Goal: Information Seeking & Learning: Learn about a topic

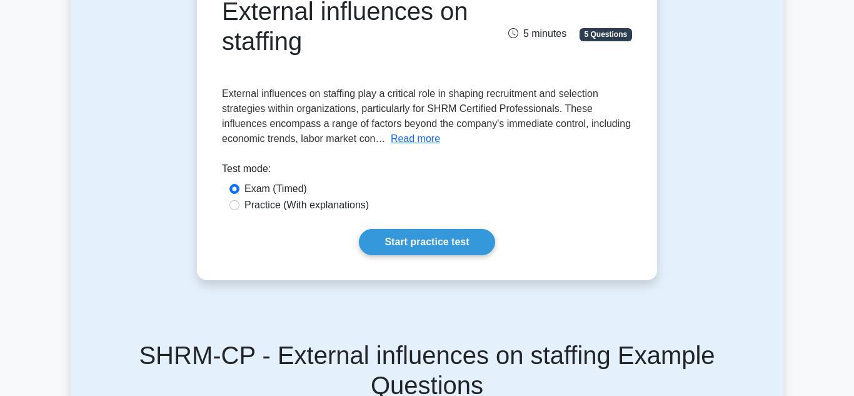
scroll to position [157, 0]
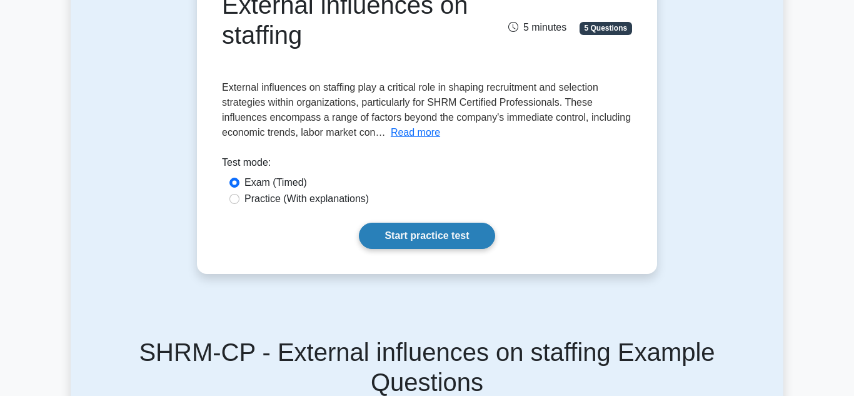
click at [412, 246] on link "Start practice test" at bounding box center [427, 236] width 136 height 26
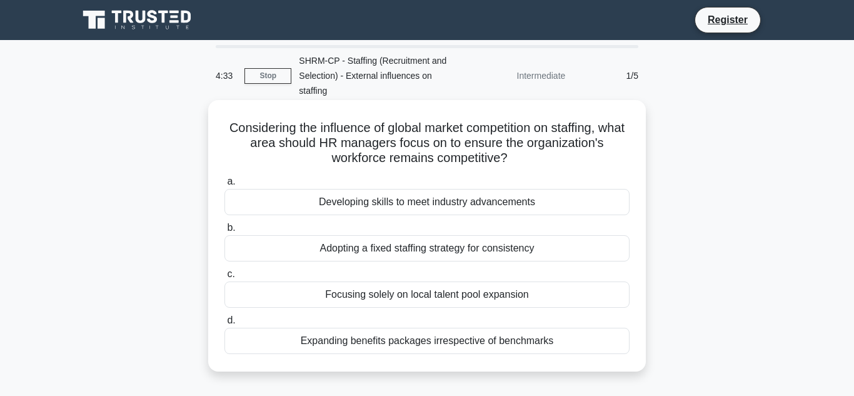
click at [414, 200] on div "Developing skills to meet industry advancements" at bounding box center [427, 202] width 405 height 26
click at [225, 186] on input "a. Developing skills to meet industry advancements" at bounding box center [225, 182] width 0 height 8
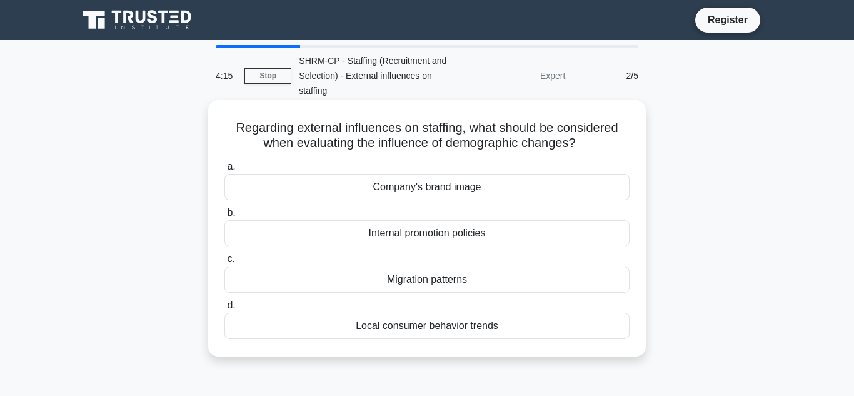
click at [381, 322] on div "Local consumer behavior trends" at bounding box center [427, 326] width 405 height 26
click at [225, 310] on input "d. Local consumer behavior trends" at bounding box center [225, 305] width 0 height 8
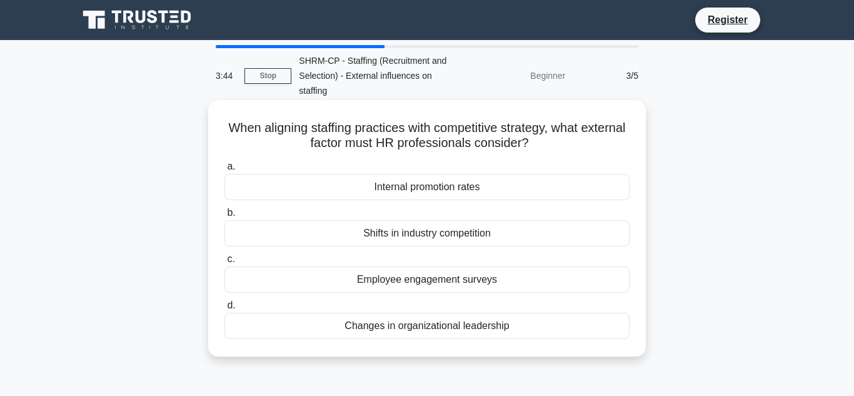
click at [395, 191] on div "Internal promotion rates" at bounding box center [427, 187] width 405 height 26
click at [225, 171] on input "a. Internal promotion rates" at bounding box center [225, 167] width 0 height 8
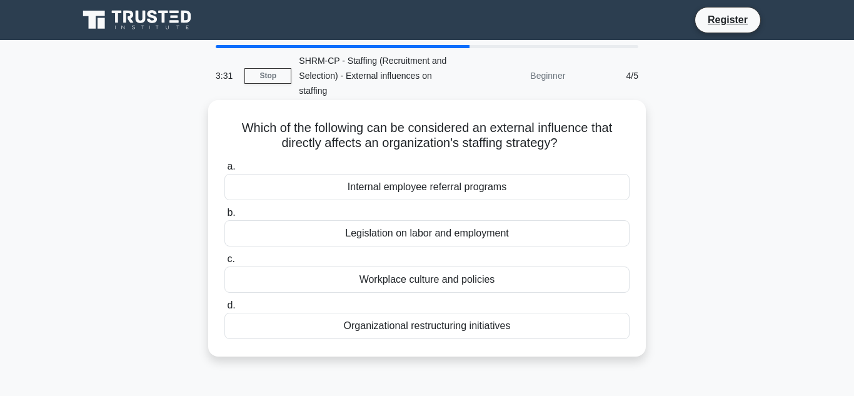
click at [365, 273] on div "Workplace culture and policies" at bounding box center [427, 279] width 405 height 26
click at [225, 263] on input "c. Workplace culture and policies" at bounding box center [225, 259] width 0 height 8
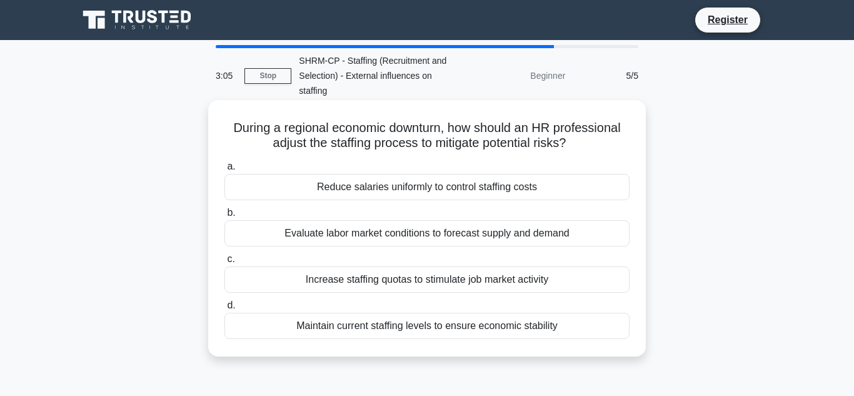
click at [328, 330] on div "Maintain current staffing levels to ensure economic stability" at bounding box center [427, 326] width 405 height 26
click at [225, 310] on input "d. Maintain current staffing levels to ensure economic stability" at bounding box center [225, 305] width 0 height 8
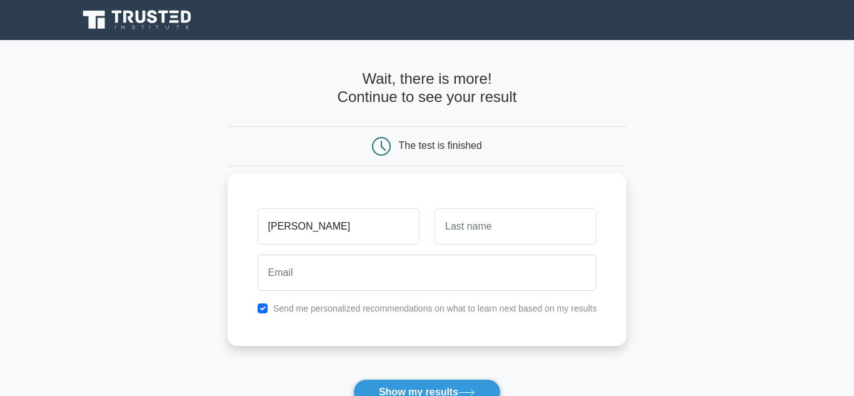
type input "[PERSON_NAME]"
click at [482, 220] on input "text" at bounding box center [516, 226] width 162 height 36
type input "camara"
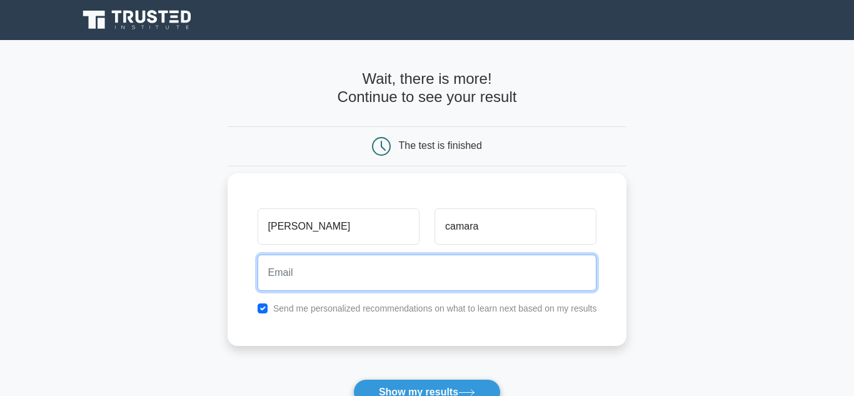
click at [408, 273] on input "email" at bounding box center [428, 273] width 340 height 36
type input "[EMAIL_ADDRESS][DOMAIN_NAME]"
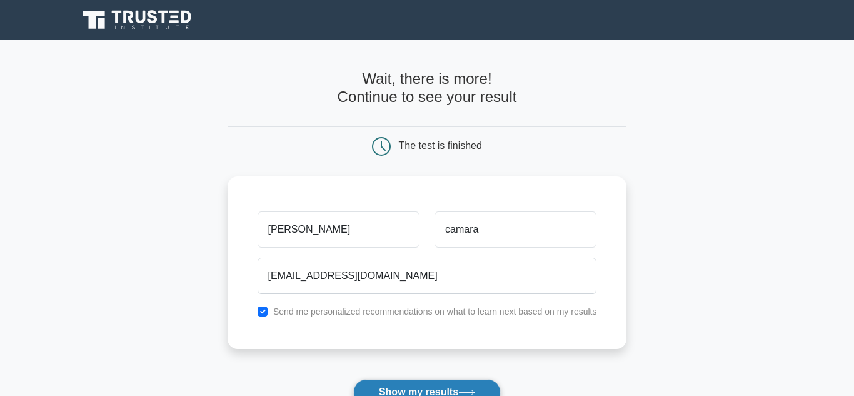
click at [392, 390] on button "Show my results" at bounding box center [427, 392] width 148 height 26
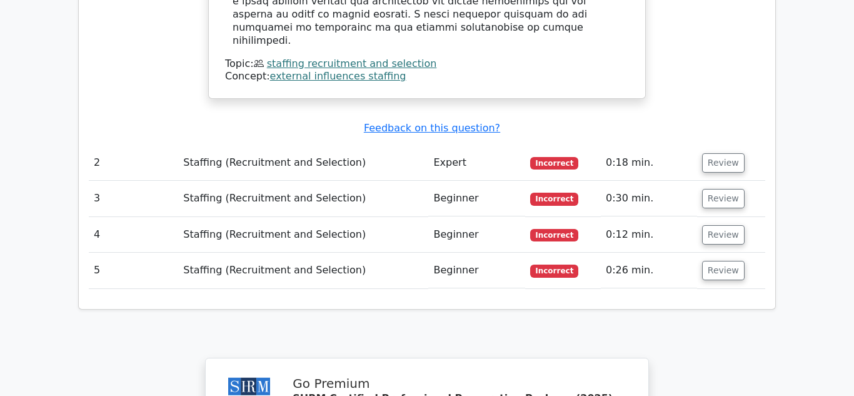
scroll to position [1483, 0]
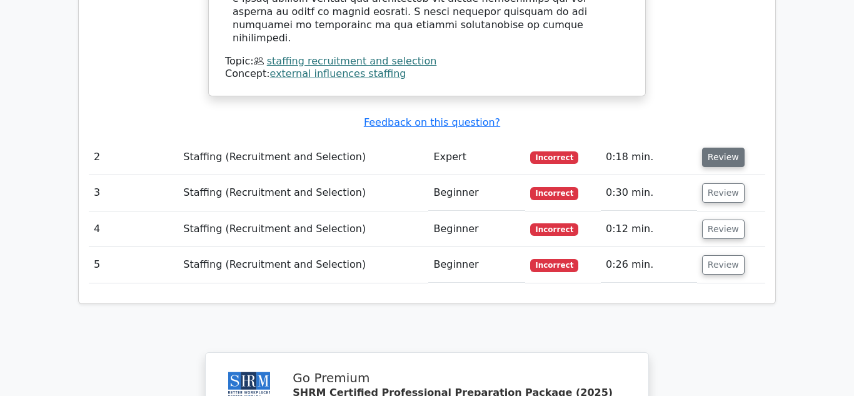
click at [711, 148] on button "Review" at bounding box center [723, 157] width 43 height 19
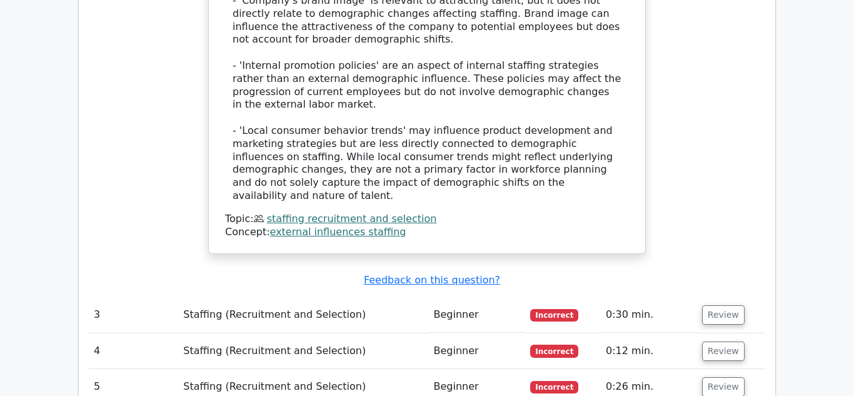
scroll to position [2122, 0]
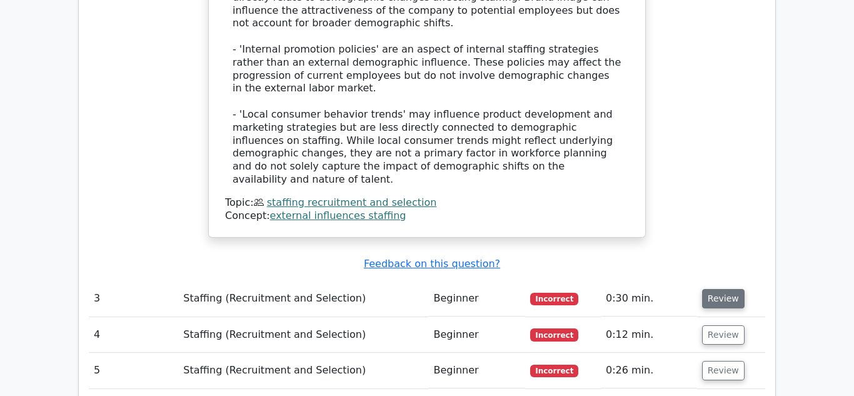
click at [702, 289] on button "Review" at bounding box center [723, 298] width 43 height 19
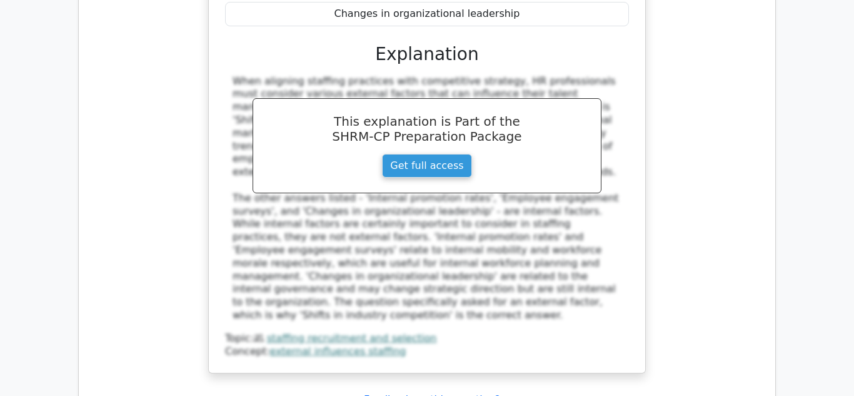
scroll to position [2635, 0]
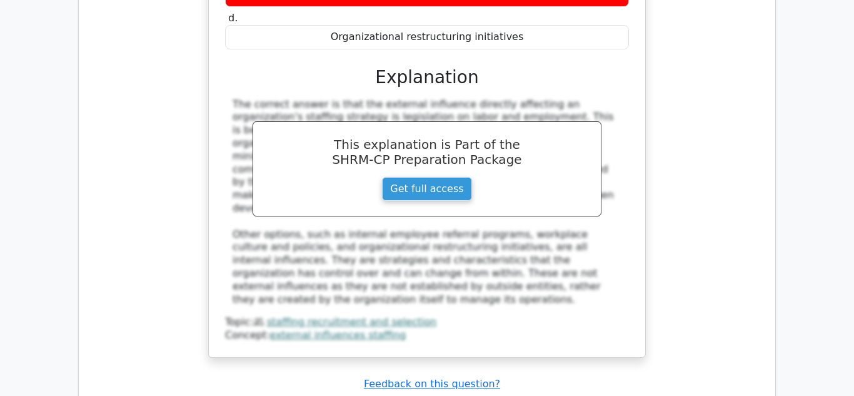
scroll to position [3269, 0]
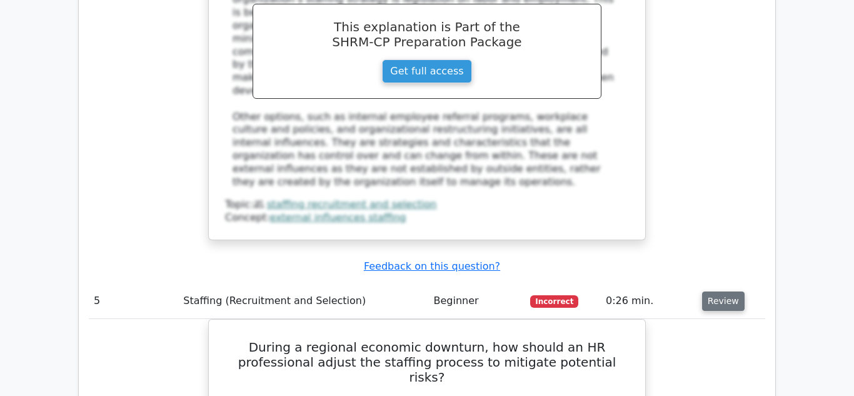
scroll to position [3379, 0]
